Goal: Find contact information: Find contact information

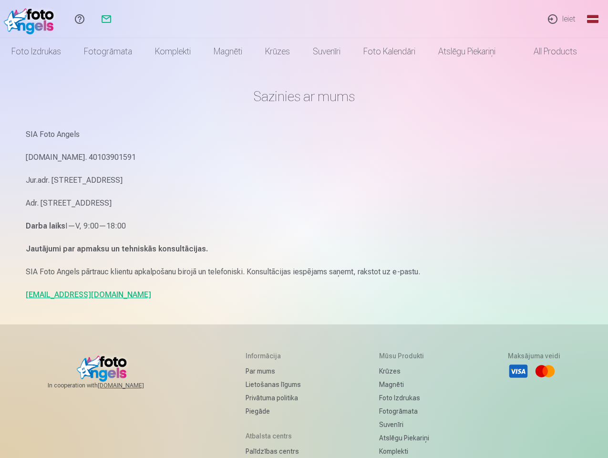
click at [304, 229] on p "Darba laiks I—V, 9:00—18:00" at bounding box center [304, 225] width 557 height 13
click at [593, 19] on link "Global" at bounding box center [592, 19] width 19 height 38
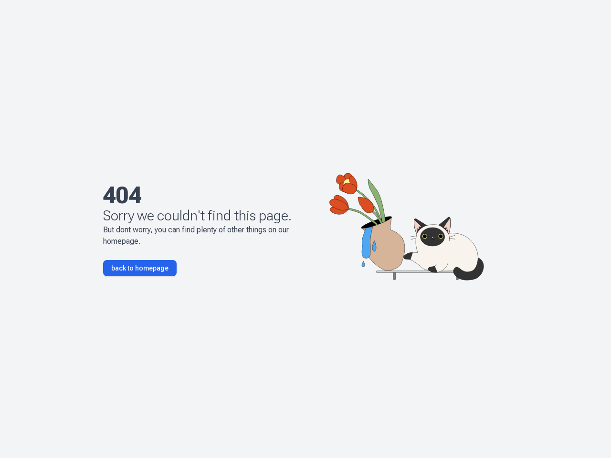
click at [305, 229] on p "But dont worry, you can find plenty of other things on our homepage." at bounding box center [210, 235] width 214 height 23
